Goal: Complete application form

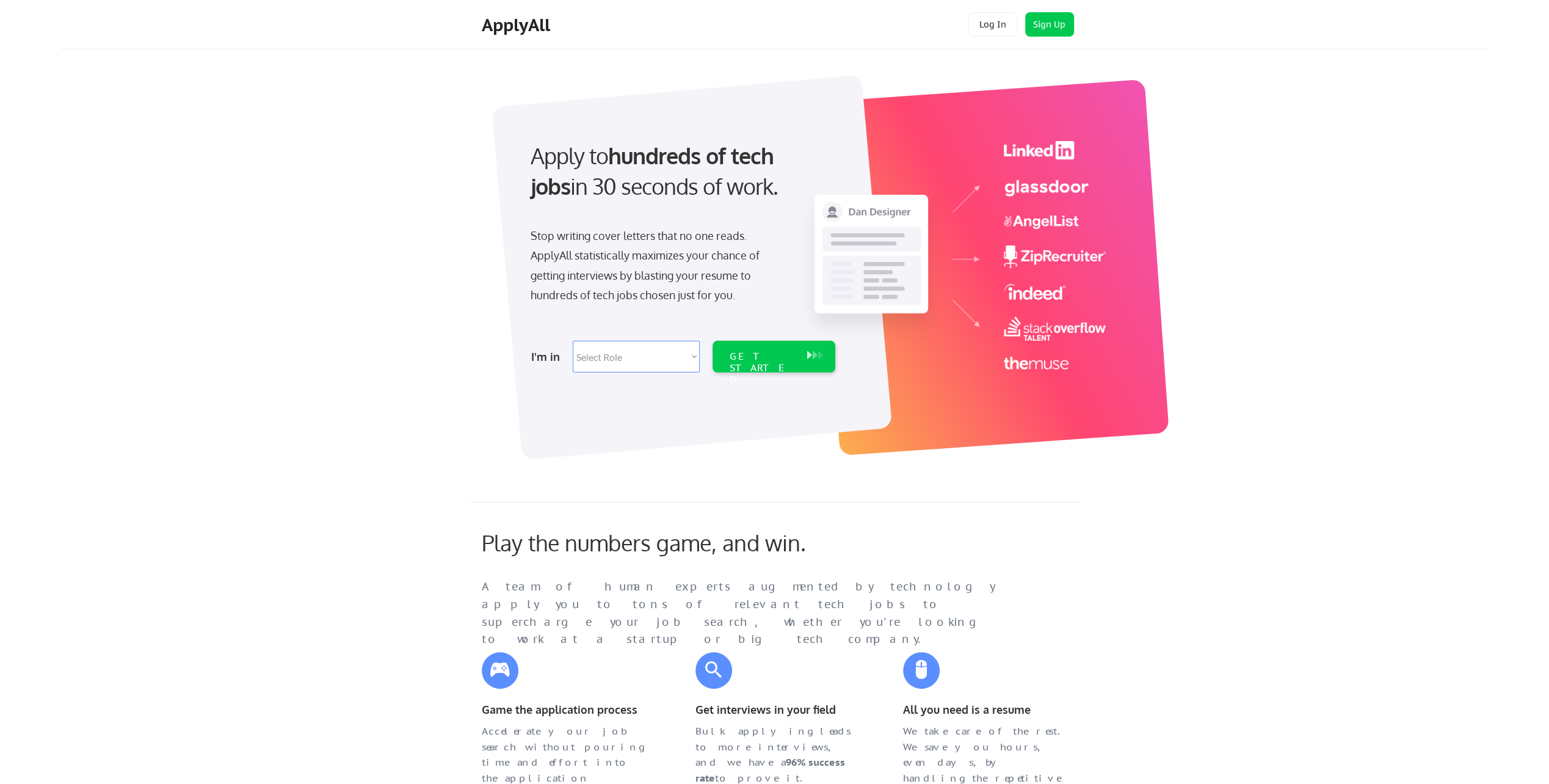
click at [693, 360] on select "Select Role Software Engineering Product Management Customer Success Sales UI/U…" at bounding box center [636, 357] width 127 height 32
select select ""it_security""
click at [573, 341] on select "Select Role Software Engineering Product Management Customer Success Sales UI/U…" at bounding box center [636, 357] width 127 height 32
select select ""it_security""
click at [765, 360] on div "GET STARTED" at bounding box center [763, 368] width 65 height 36
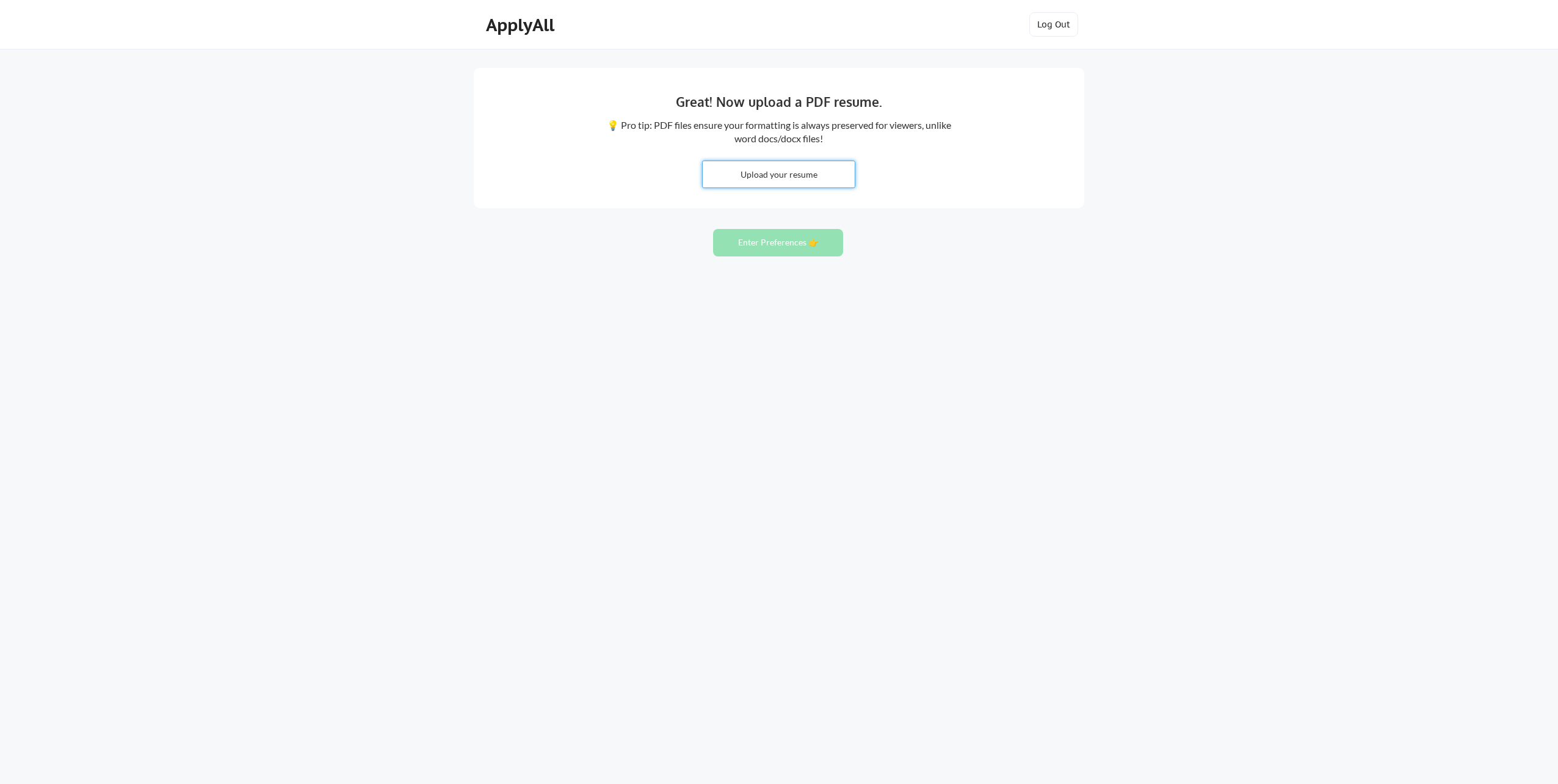
click at [768, 179] on input "file" at bounding box center [778, 174] width 152 height 26
type input "C:\fakepath\Tamal Evans Resume 2.docx"
drag, startPoint x: 849, startPoint y: 179, endPoint x: 796, endPoint y: 174, distance: 53.2
click at [796, 174] on input "file" at bounding box center [778, 174] width 152 height 26
click at [738, 171] on input "file" at bounding box center [778, 174] width 152 height 26
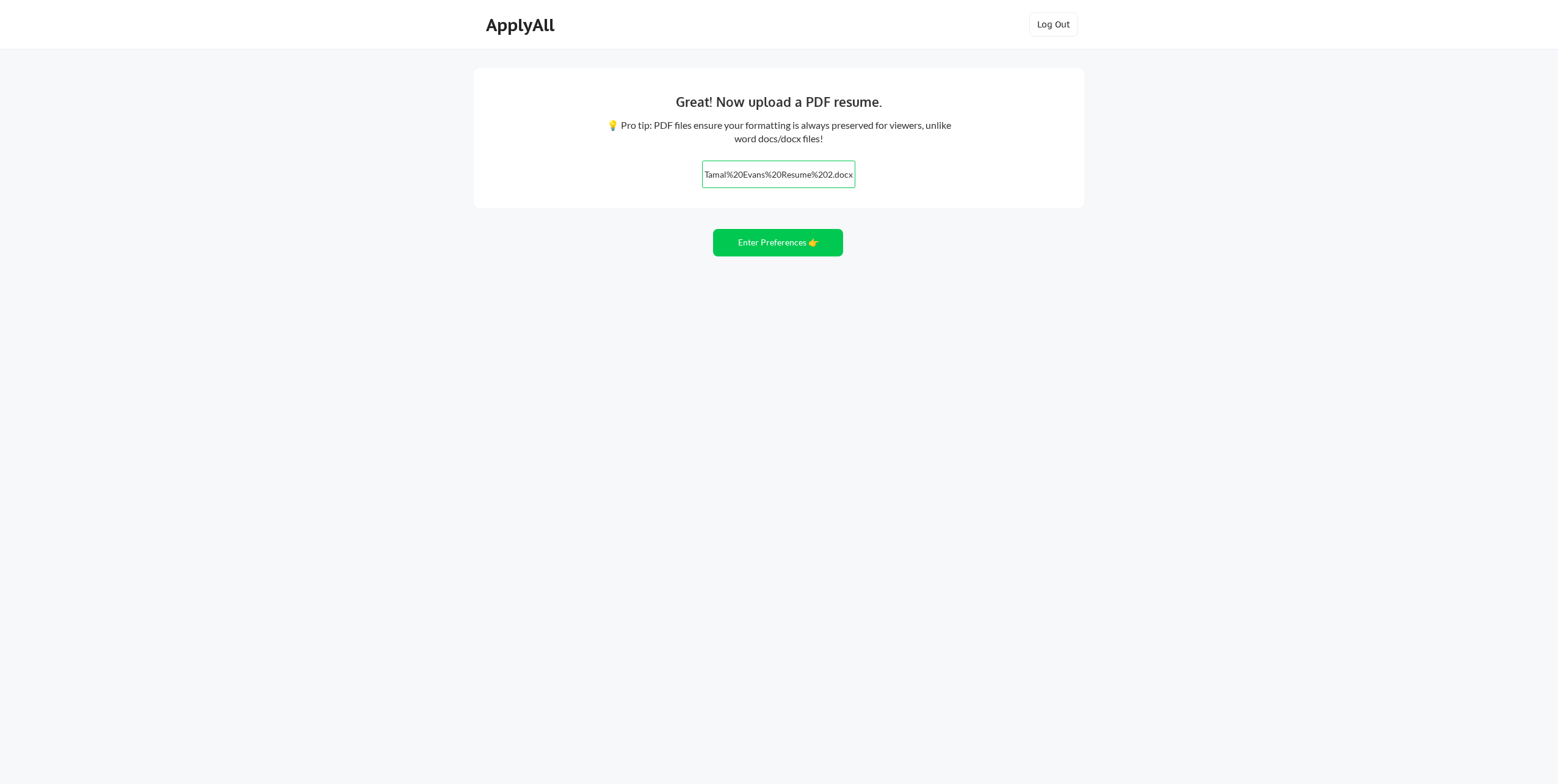
type input "C:\fakepath\Tamal Evans Resume 2.pdf"
click at [762, 254] on button "Enter Preferences 👉" at bounding box center [778, 243] width 130 height 28
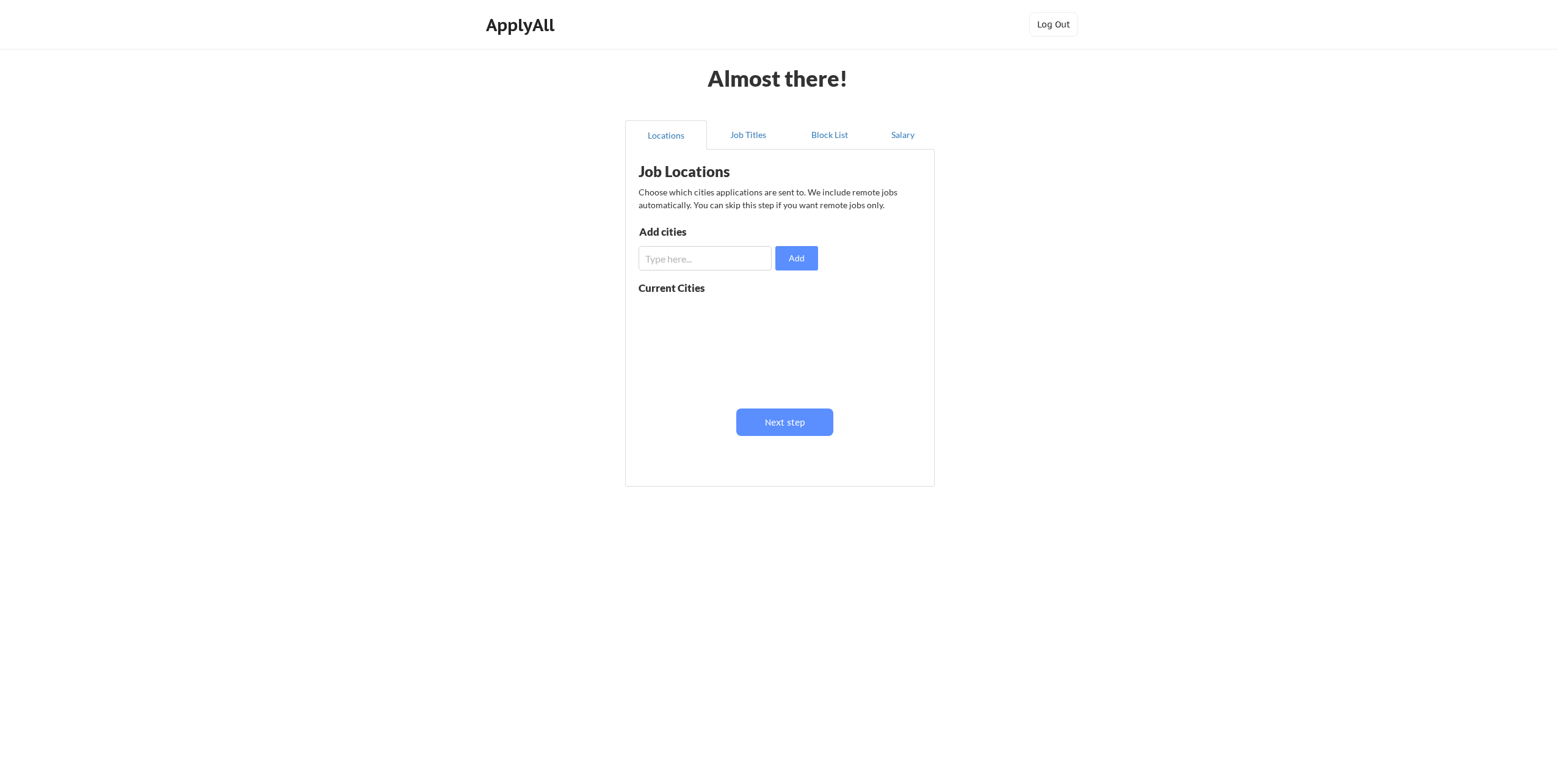
click at [696, 257] on input "input" at bounding box center [705, 259] width 133 height 25
type input "[GEOGRAPHIC_DATA], mi"
click at [778, 256] on button "Add" at bounding box center [796, 259] width 43 height 25
click at [703, 259] on input "input" at bounding box center [705, 259] width 133 height 25
click at [693, 260] on input "input" at bounding box center [705, 259] width 133 height 25
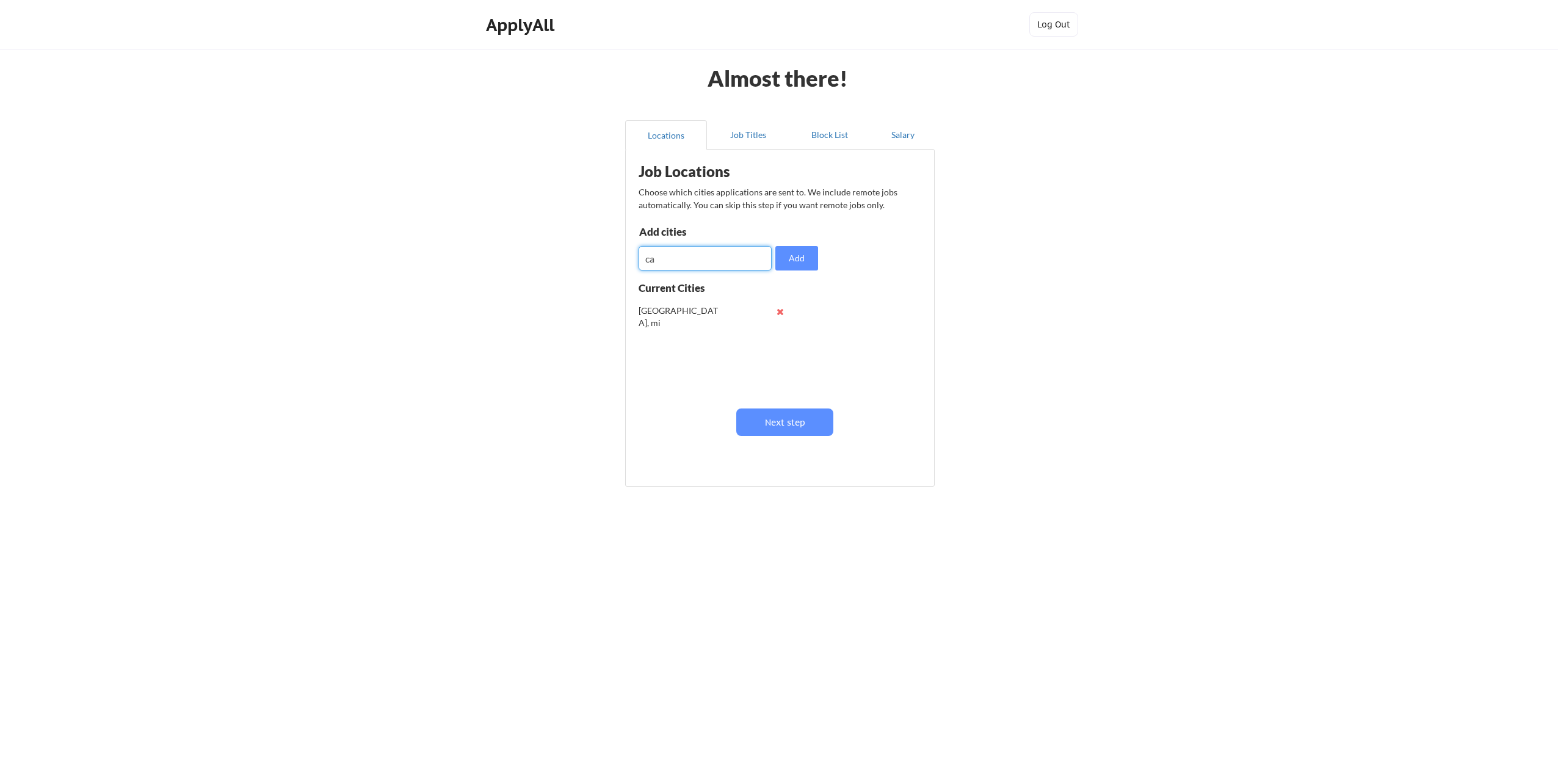
type input "c"
type input "w"
type input "westland, mi"
click at [784, 256] on button "Add" at bounding box center [796, 259] width 43 height 25
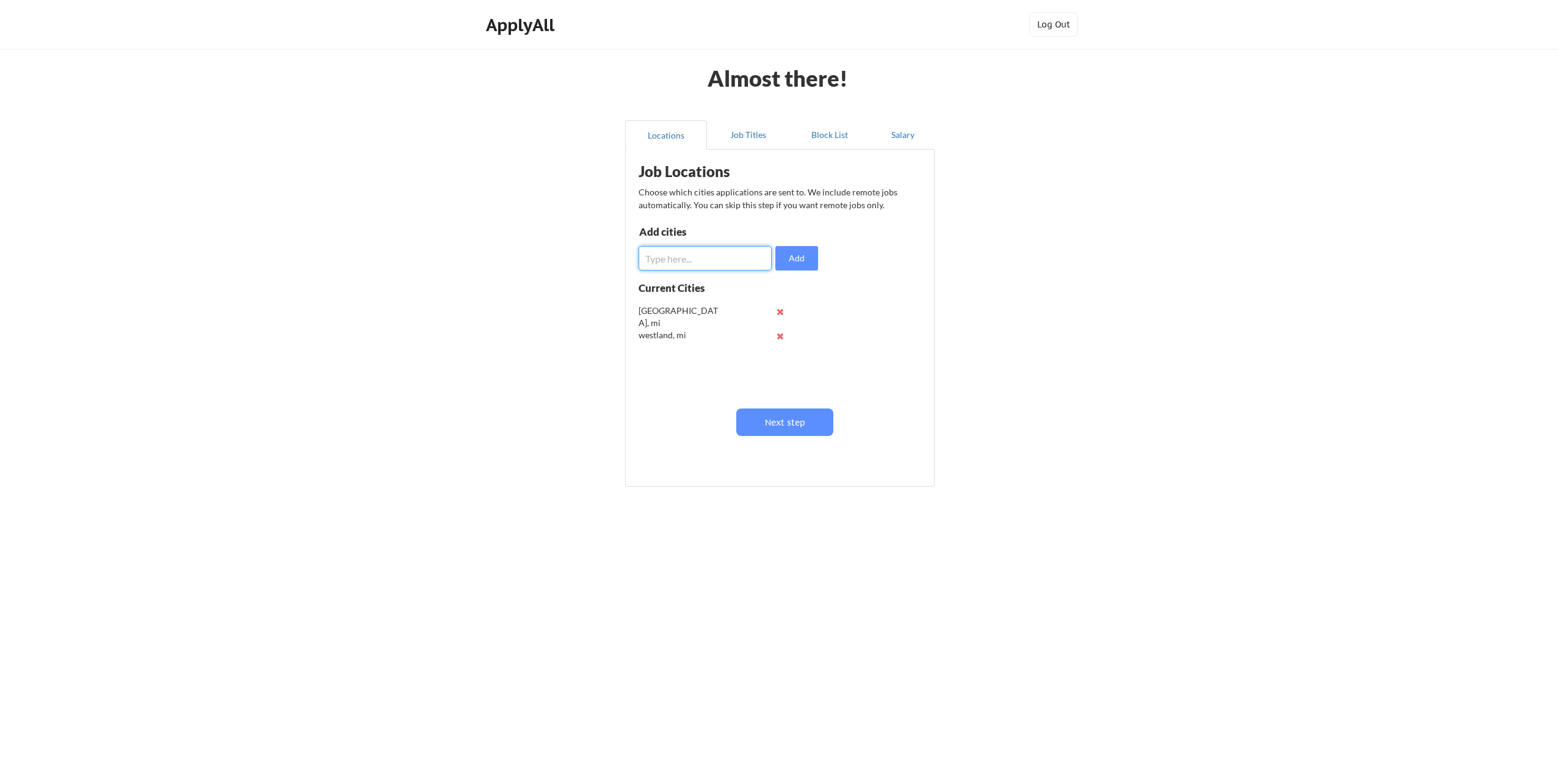
click at [673, 260] on input "input" at bounding box center [705, 259] width 133 height 25
type input "canton, mi"
click at [806, 248] on button "Add" at bounding box center [796, 259] width 43 height 25
drag, startPoint x: 668, startPoint y: 257, endPoint x: 674, endPoint y: 251, distance: 8.5
click at [669, 257] on input "input" at bounding box center [705, 259] width 133 height 25
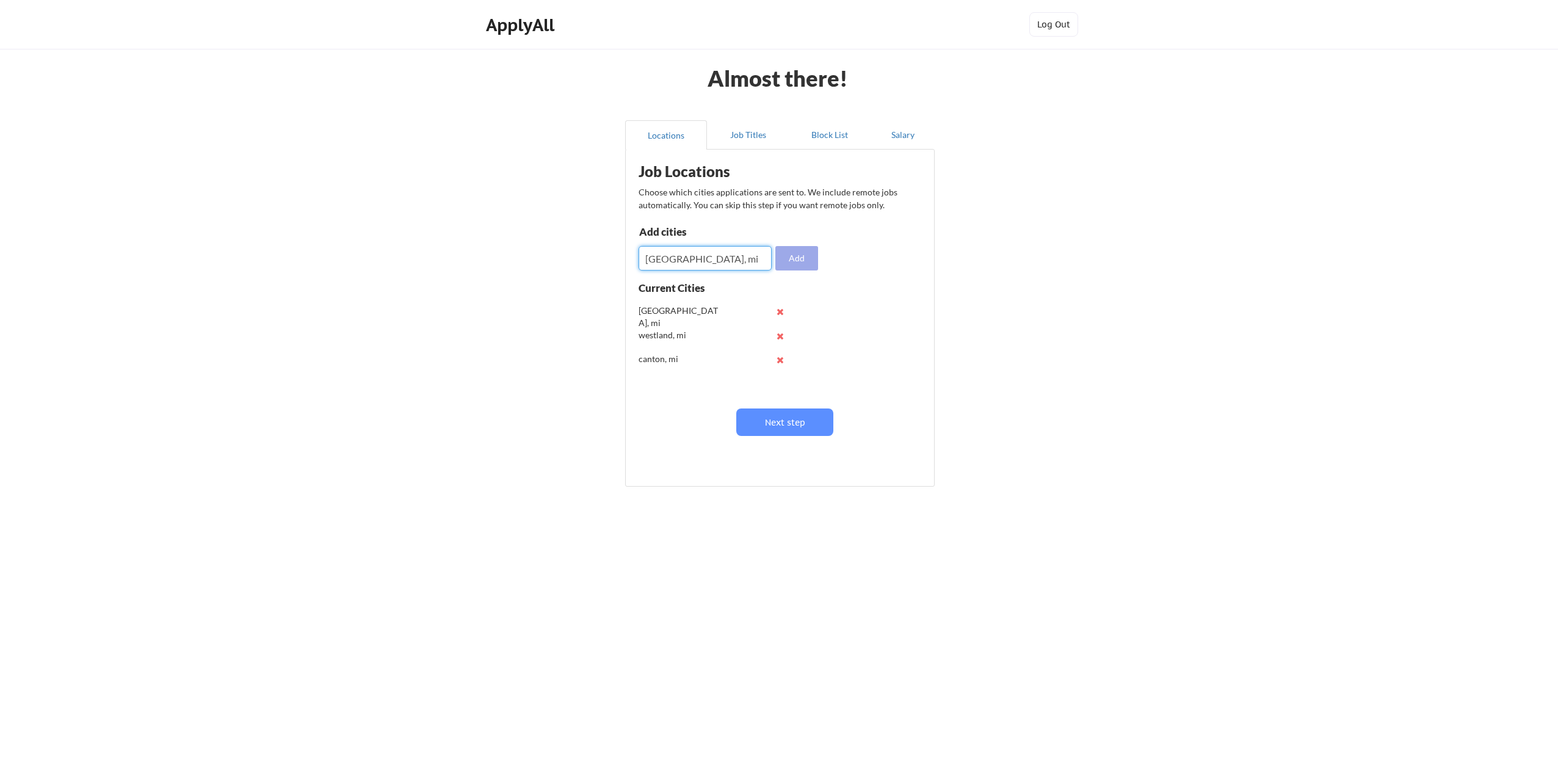
type input "ann arbor, mi"
click at [786, 254] on button "Add" at bounding box center [796, 259] width 43 height 25
drag, startPoint x: 778, startPoint y: 448, endPoint x: 780, endPoint y: 433, distance: 15.1
click at [778, 447] on div "Job Locations Choose which cities applications are sent to. We include remote j…" at bounding box center [782, 313] width 302 height 315
click at [780, 433] on button "Next step" at bounding box center [785, 422] width 97 height 28
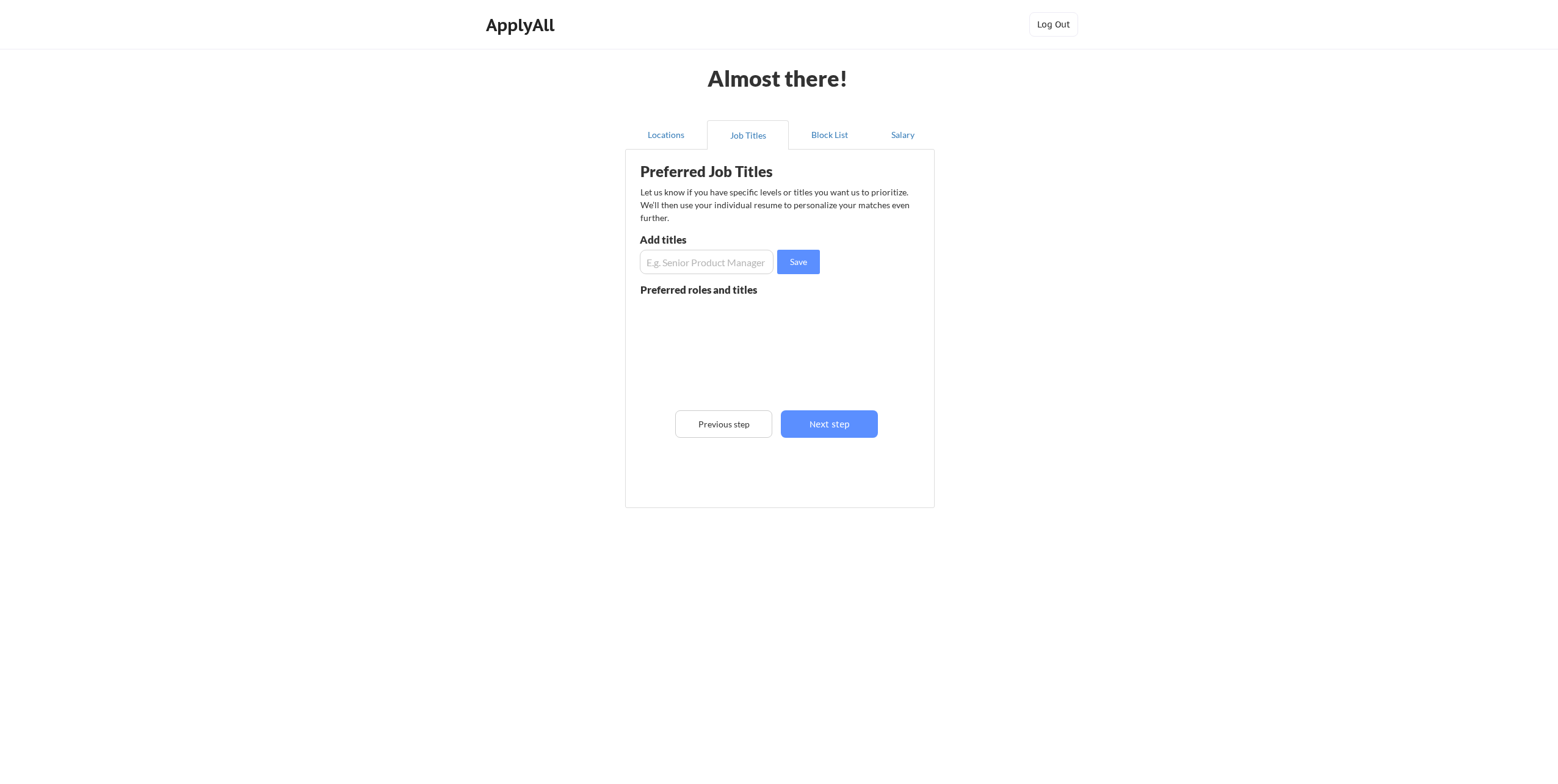
click at [722, 256] on input "input" at bounding box center [706, 262] width 134 height 25
type input "End User Support Specialist"
click at [788, 262] on button "Save" at bounding box center [798, 262] width 43 height 25
click at [674, 265] on input "input" at bounding box center [706, 262] width 134 height 25
type input "Desktop Support Specialist"
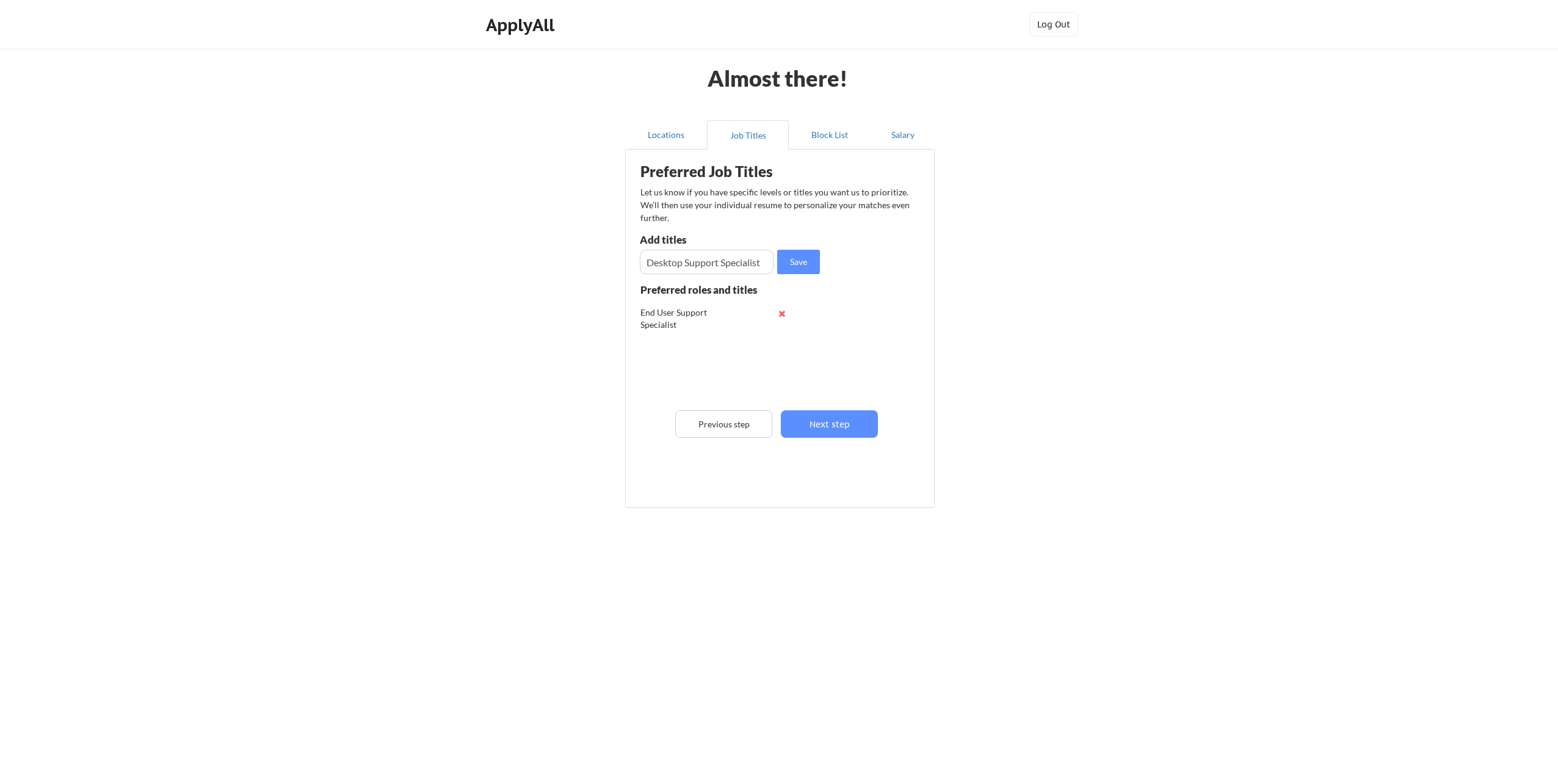
click at [817, 445] on div "Preferred Job Titles Let us know if you have specific levels or titles you want…" at bounding box center [782, 326] width 302 height 340
click at [824, 425] on button "Next step" at bounding box center [829, 424] width 97 height 28
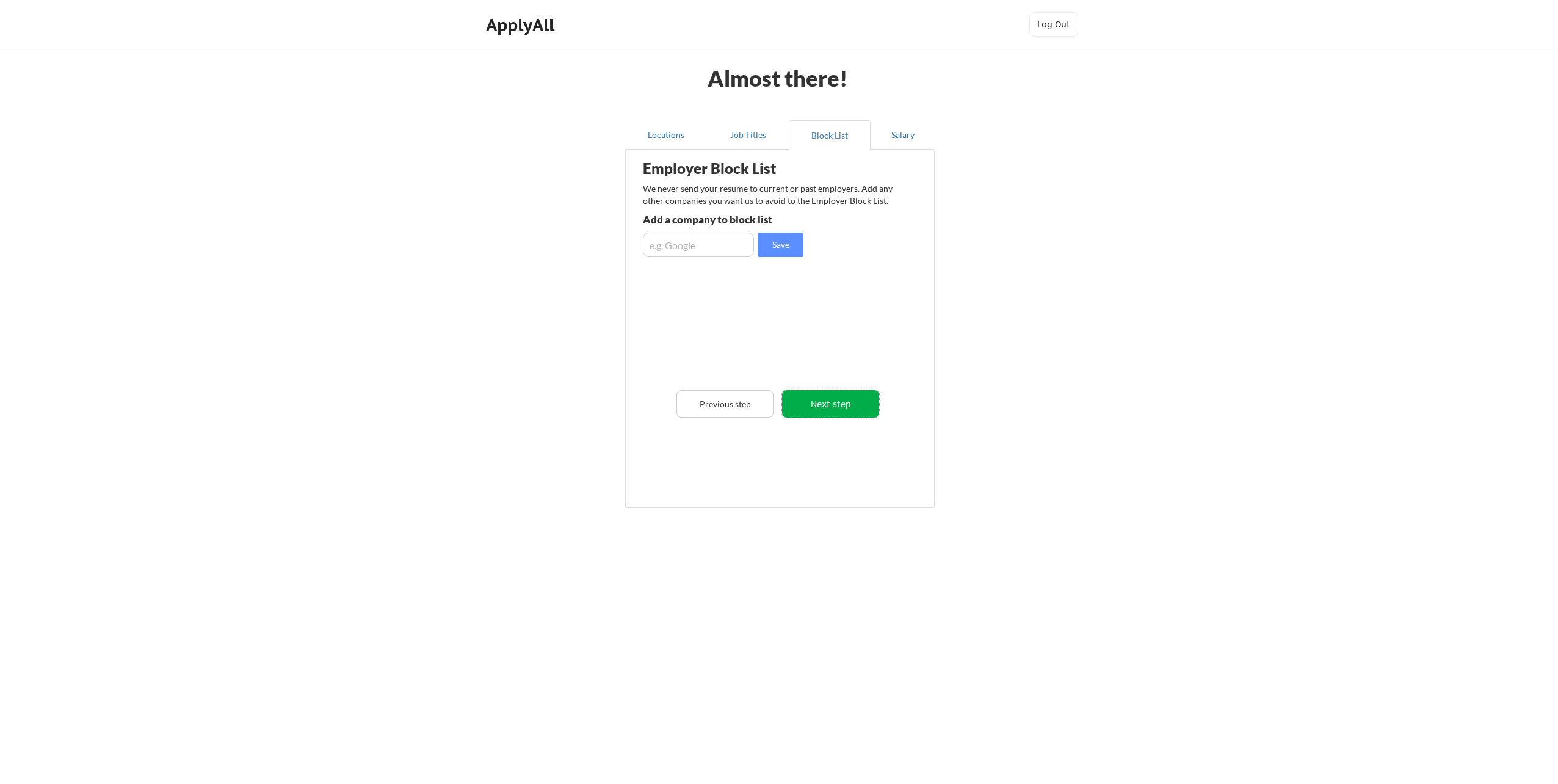
click at [818, 399] on button "Next step" at bounding box center [831, 404] width 97 height 28
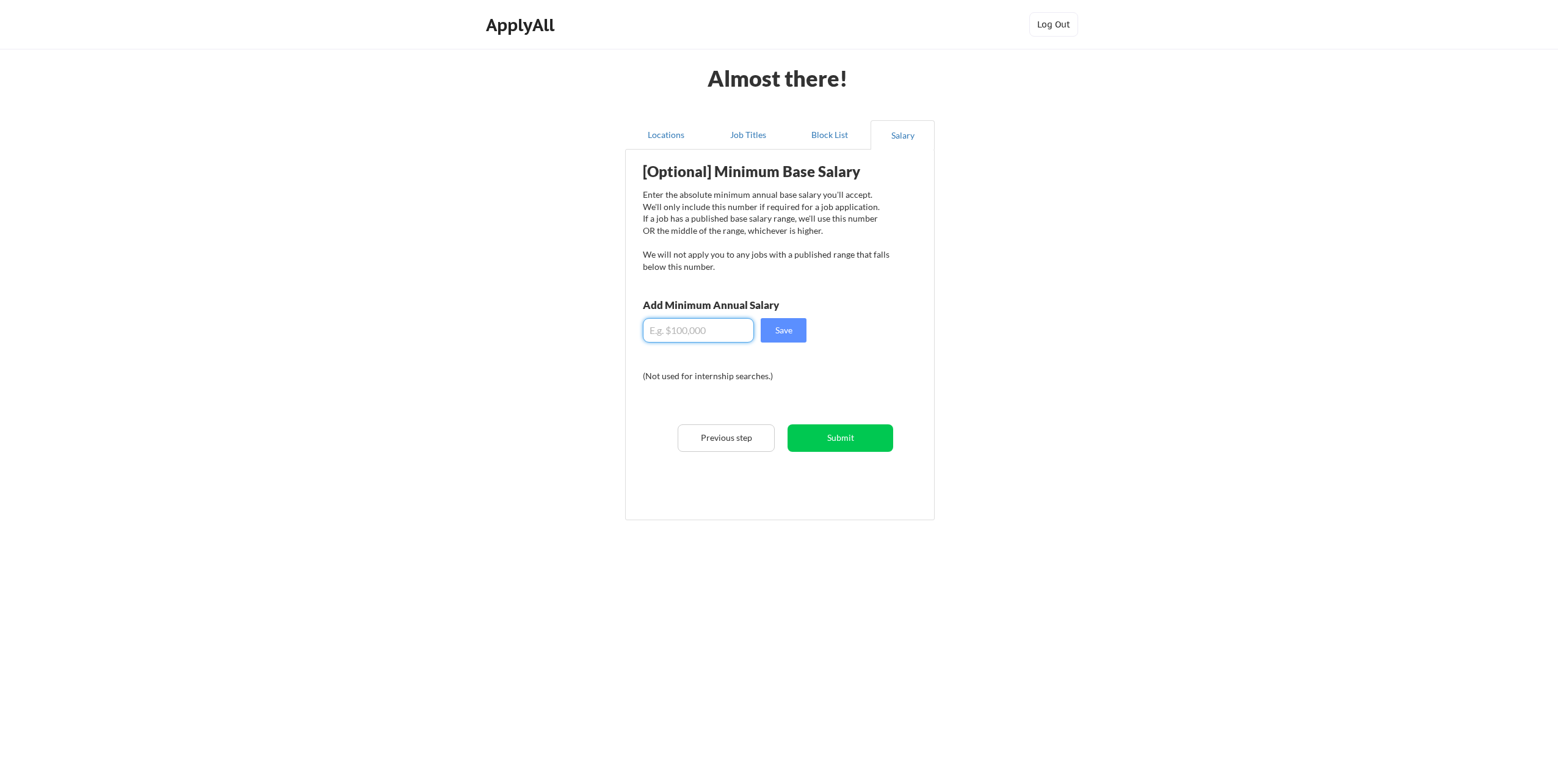
click at [698, 340] on input "input" at bounding box center [698, 331] width 111 height 25
type input "$5"
click at [780, 332] on button "Save" at bounding box center [783, 331] width 46 height 25
drag, startPoint x: 684, startPoint y: 325, endPoint x: 614, endPoint y: 324, distance: 70.0
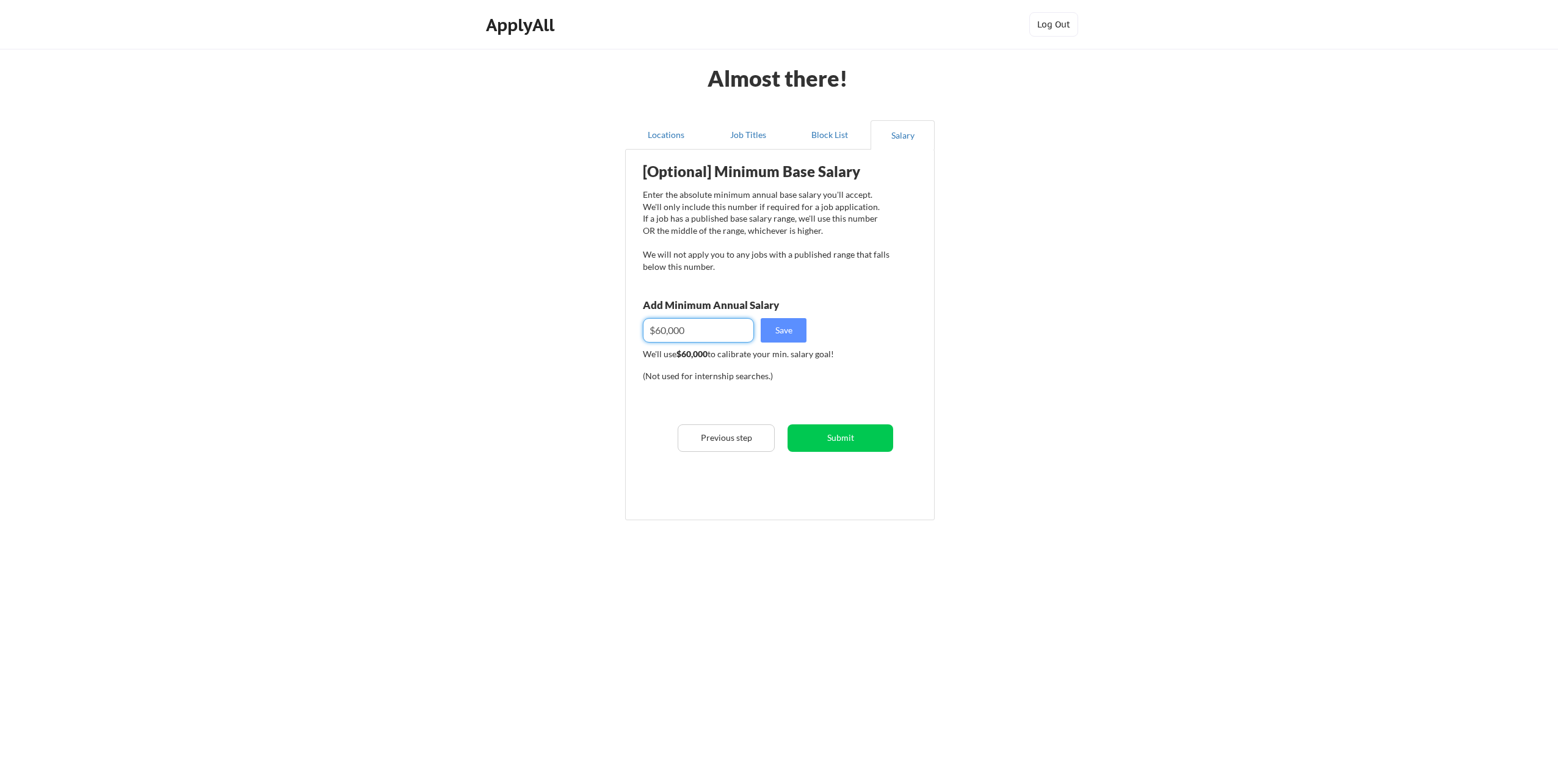
click at [614, 324] on div "Almost there! Locations Job Titles Block List Salary Employer Block List We nev…" at bounding box center [779, 392] width 1558 height 784
type input "$55,000"
click at [777, 327] on button "Save" at bounding box center [783, 331] width 46 height 25
click at [826, 437] on button "Submit" at bounding box center [840, 438] width 105 height 28
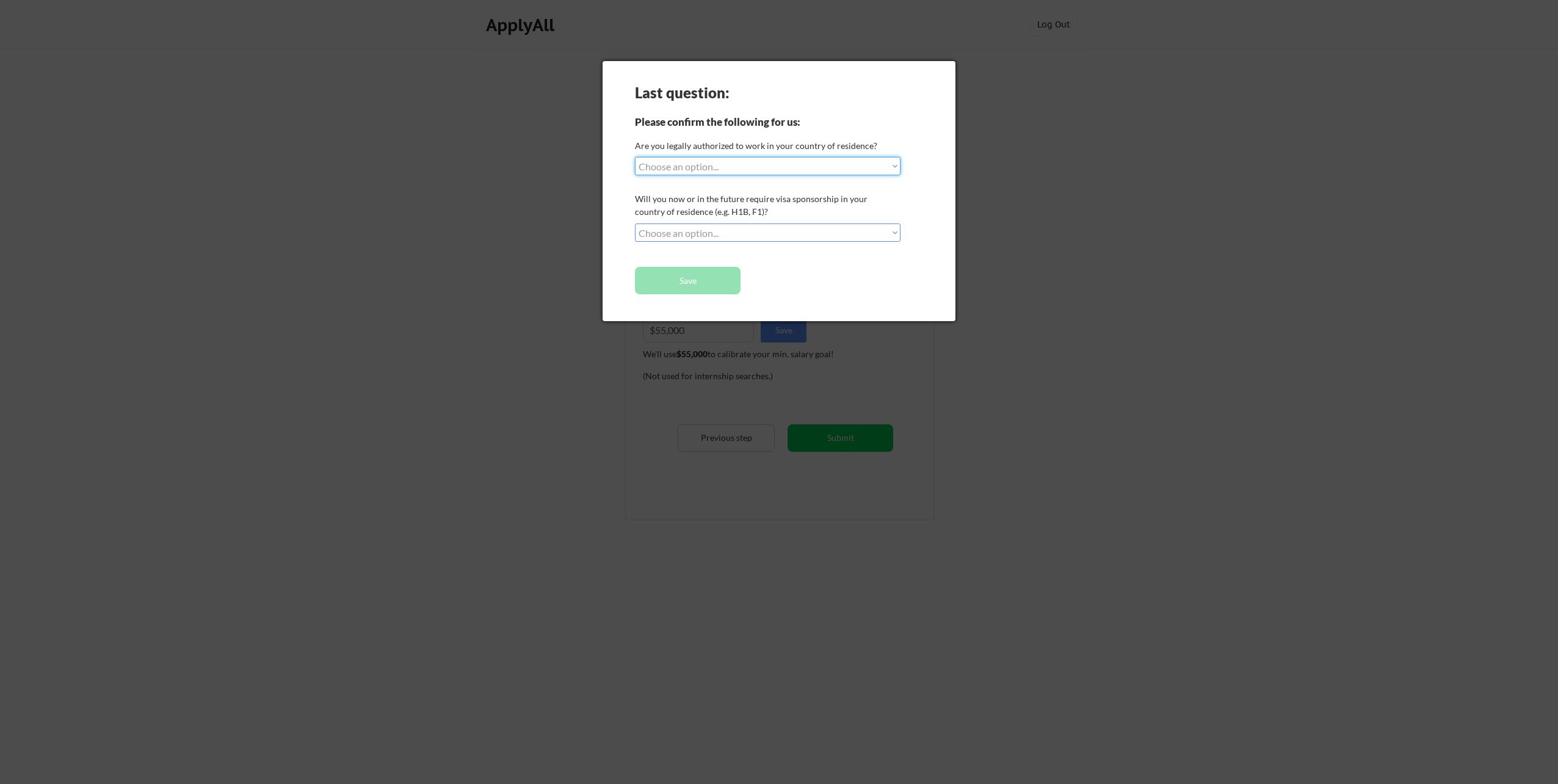
click at [847, 155] on div "Last question: Please confirm the following for us: Are you legally authorized …" at bounding box center [779, 191] width 353 height 260
click at [839, 161] on select "Choose an option... Yes, I am a US Citizen Yes, I am a Canadian Citizen Yes, I …" at bounding box center [767, 166] width 265 height 18
select select ""yes__i_am_a_us_citizen""
click at [635, 157] on select "Choose an option... Yes, I am a US Citizen Yes, I am a Canadian Citizen Yes, I …" at bounding box center [767, 166] width 265 height 18
drag, startPoint x: 720, startPoint y: 219, endPoint x: 717, endPoint y: 228, distance: 9.5
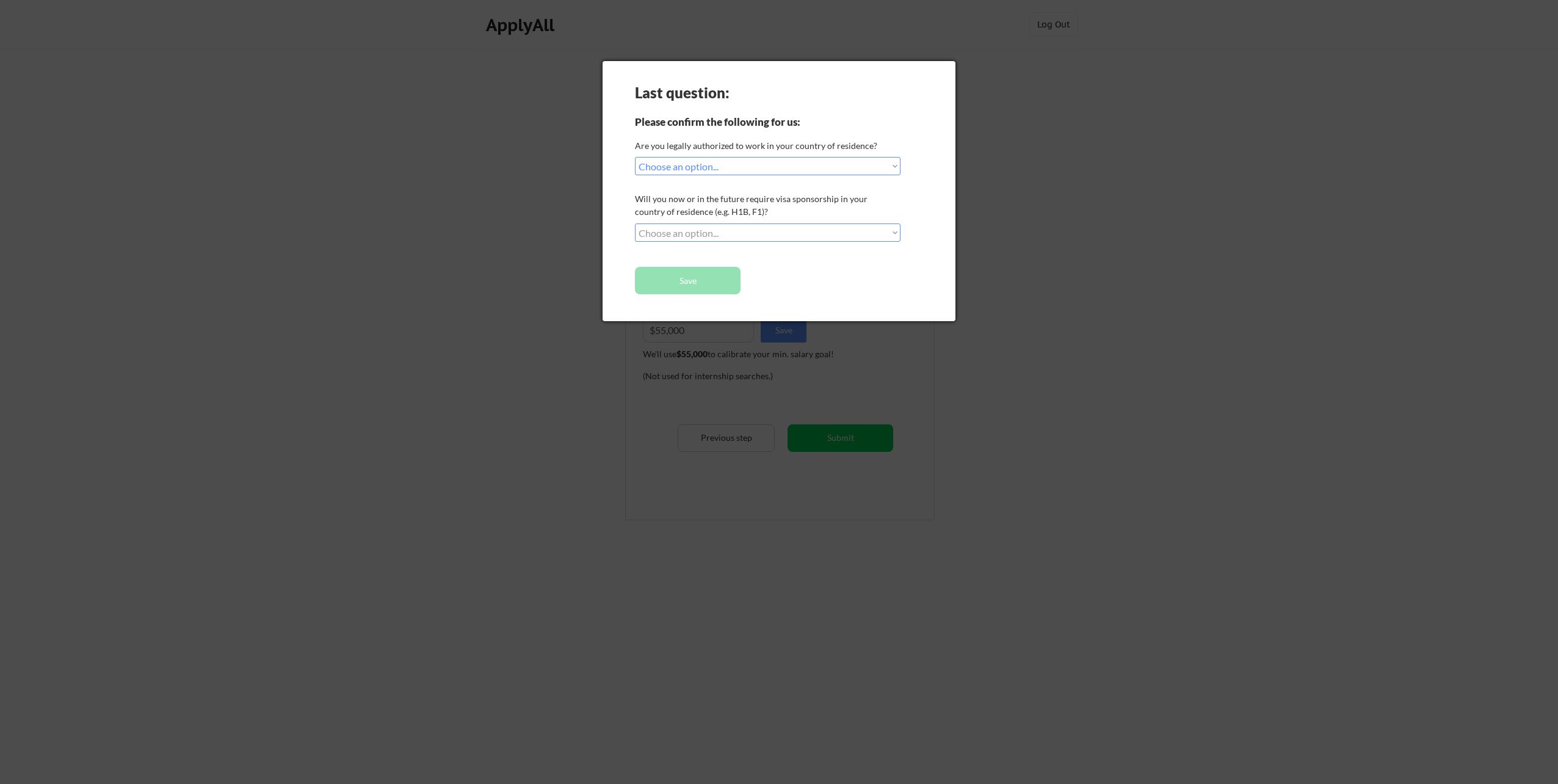
click at [717, 227] on div "Last question: Please confirm the following for us: Are you legally authorized …" at bounding box center [779, 191] width 353 height 260
drag, startPoint x: 717, startPoint y: 228, endPoint x: 721, endPoint y: 236, distance: 8.9
click at [721, 236] on select "Choose an option... No, I will not need sponsorship Yes, I will need sponsorship" at bounding box center [767, 232] width 265 height 18
select select ""no__i_will_not_need_sponsorship""
click at [635, 223] on select "Choose an option... No, I will not need sponsorship Yes, I will need sponsorship" at bounding box center [767, 232] width 265 height 18
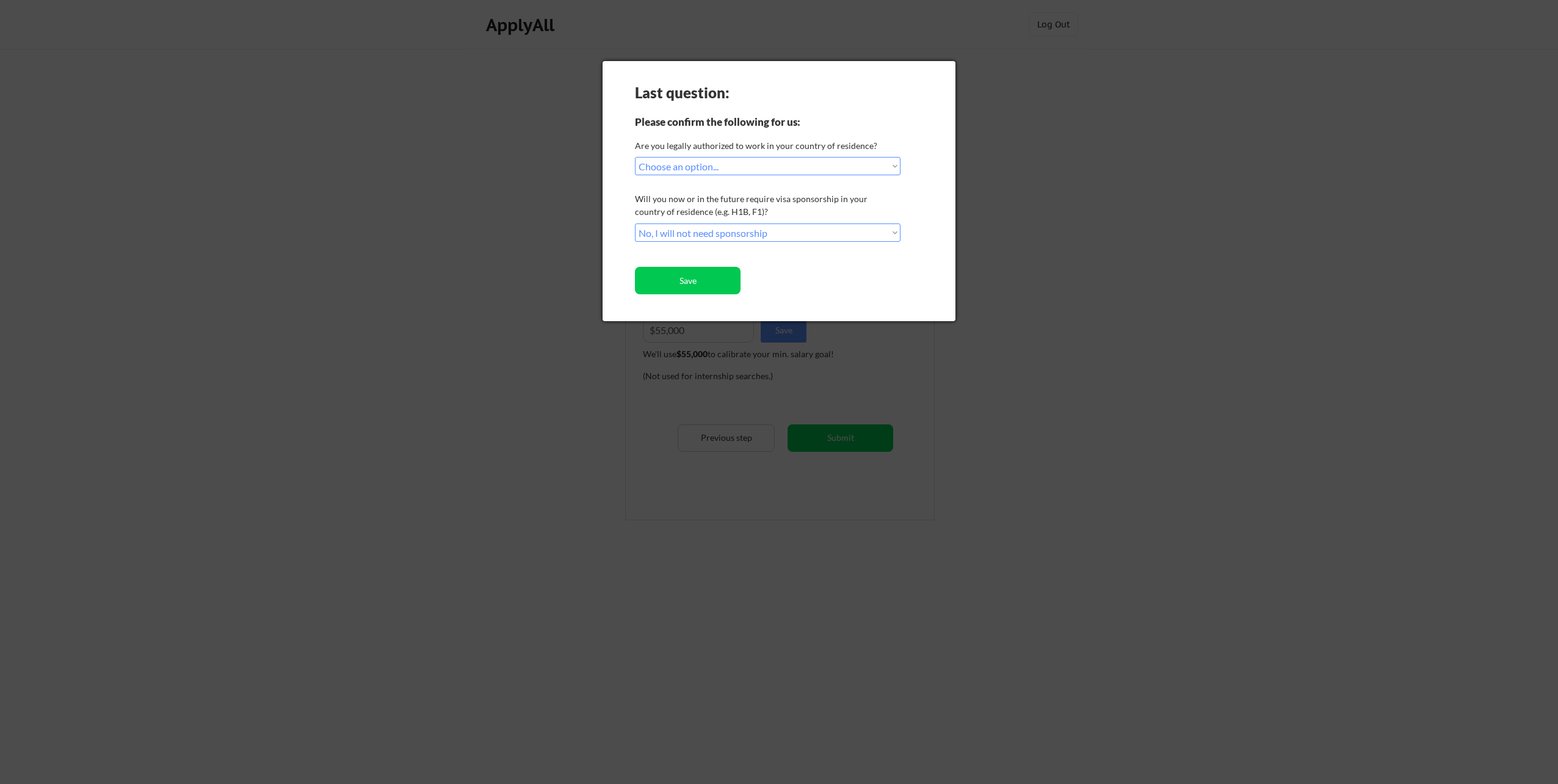
drag, startPoint x: 656, startPoint y: 299, endPoint x: 676, endPoint y: 283, distance: 25.6
click at [676, 282] on div "Last question: Please confirm the following for us: Are you legally authorized …" at bounding box center [779, 191] width 353 height 260
click at [697, 255] on div "Last question: Please confirm the following for us: Are you legally authorized …" at bounding box center [779, 191] width 353 height 260
click at [691, 291] on button "Save" at bounding box center [687, 280] width 105 height 28
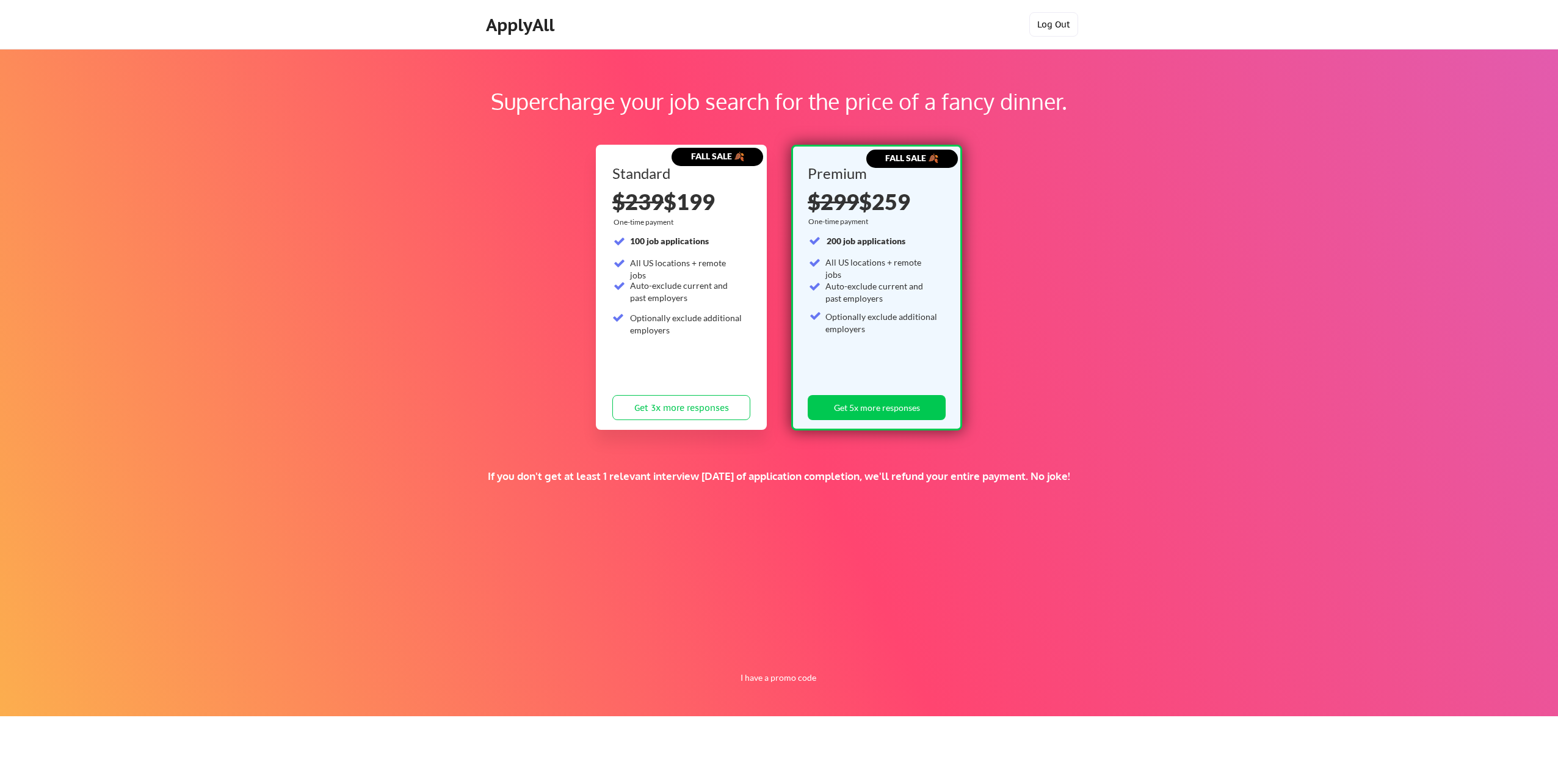
click at [1062, 28] on button "Log Out" at bounding box center [1053, 25] width 49 height 25
